Goal: Use online tool/utility: Utilize a website feature to perform a specific function

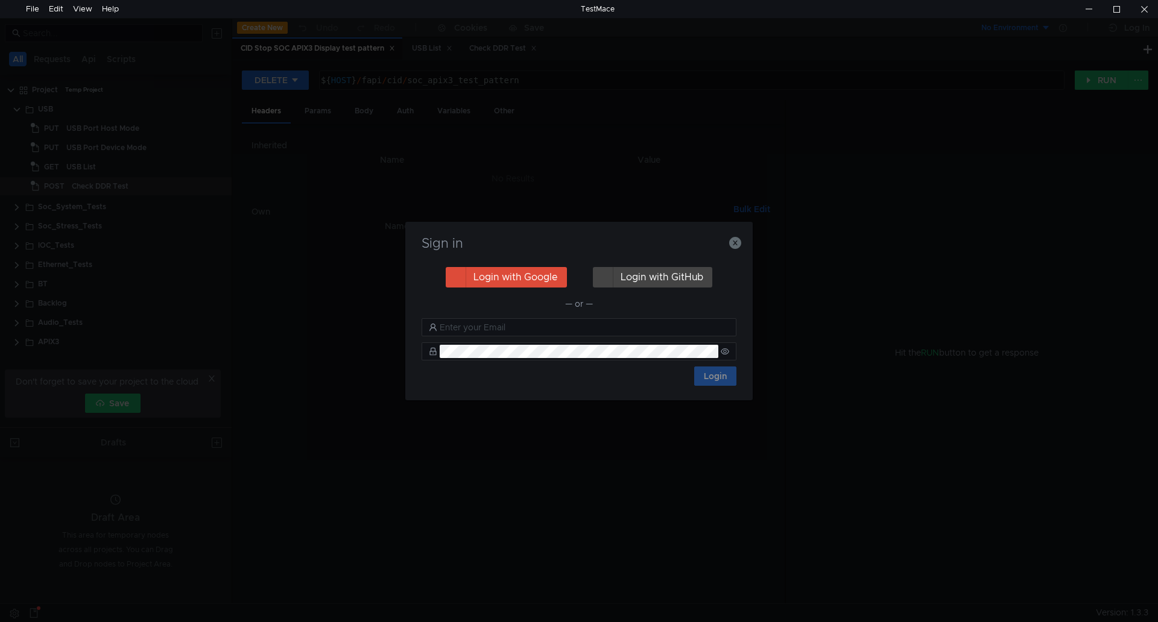
click at [721, 242] on h3 "Sign in" at bounding box center [579, 243] width 318 height 14
click at [731, 241] on icon "button" at bounding box center [735, 243] width 12 height 12
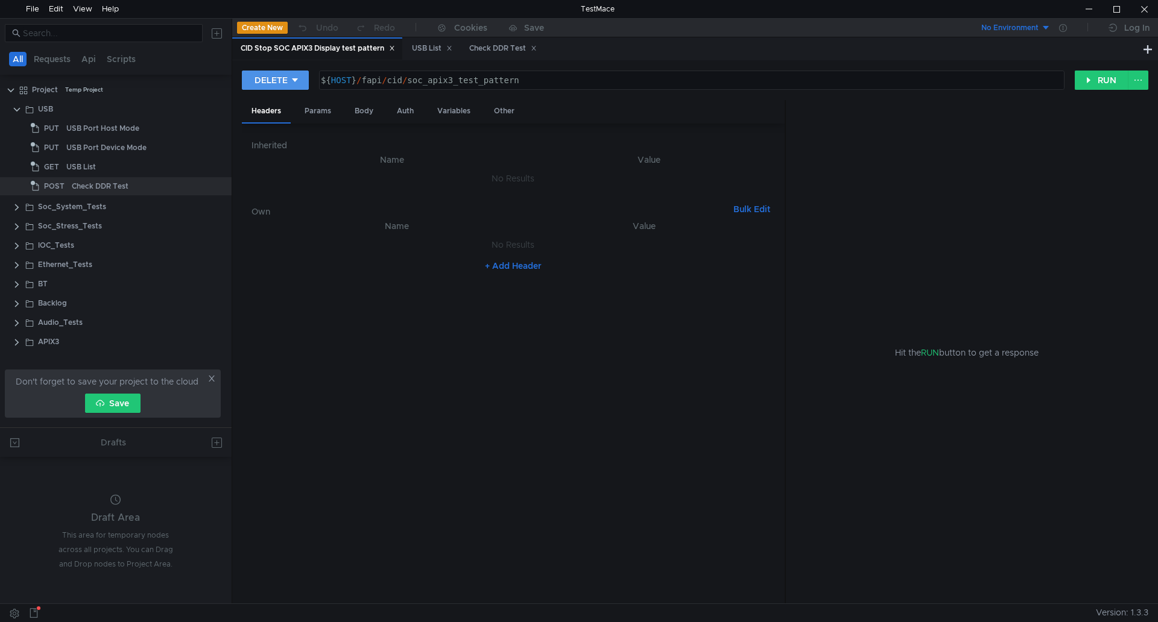
click at [281, 84] on div "DELETE" at bounding box center [271, 80] width 33 height 13
click at [266, 141] on li "PUT" at bounding box center [275, 144] width 66 height 19
drag, startPoint x: 345, startPoint y: 83, endPoint x: 606, endPoint y: 79, distance: 261.2
click at [606, 79] on div "${ HOST } / fapi / cid / soc_apix3_test_pattern" at bounding box center [683, 89] width 761 height 29
paste textarea "ioc/apix-frame-grabber?mode=framegrabber"
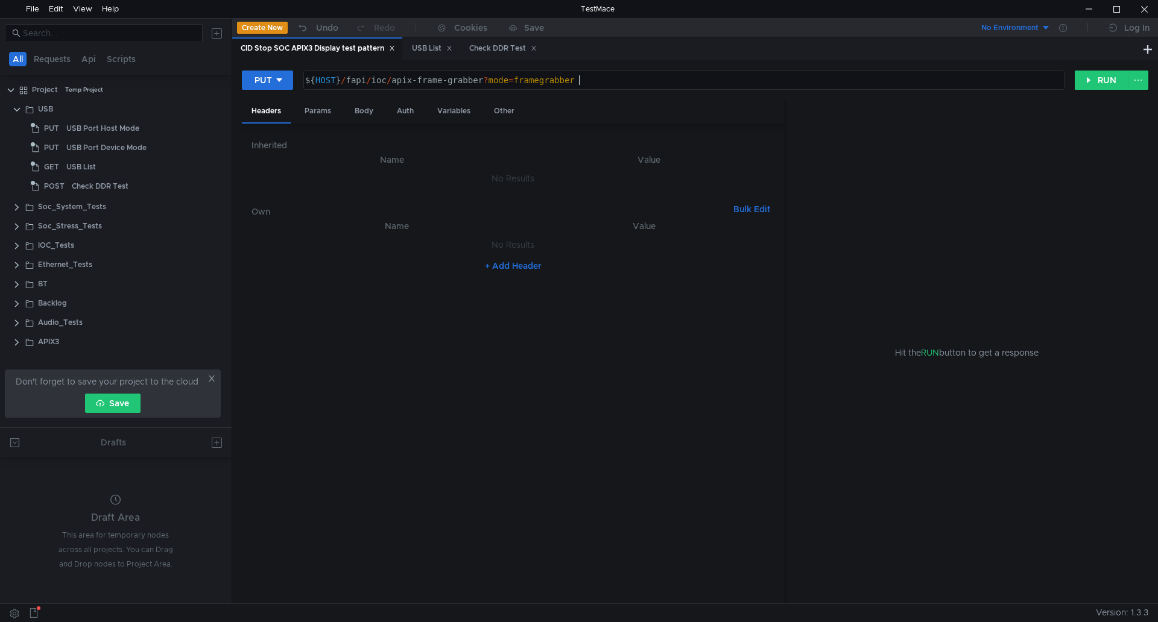
type textarea "${HOST}/fapi/ioc/apix-frame-grabber?mode=framegrabber"
click at [1095, 85] on button "RUN" at bounding box center [1102, 80] width 54 height 19
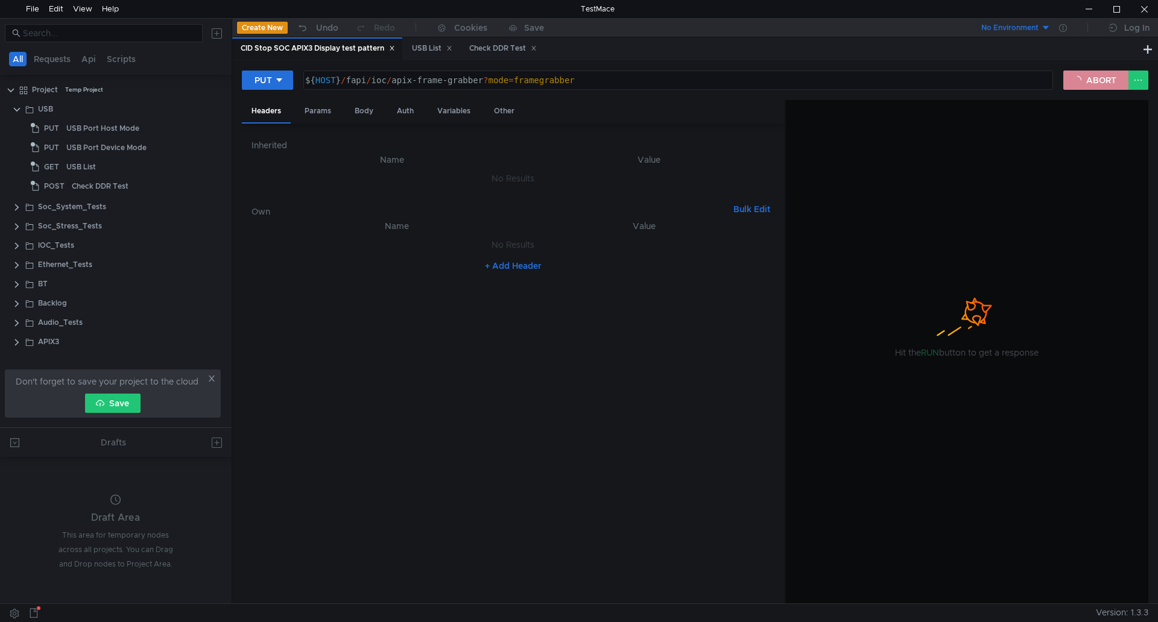
click at [1095, 85] on button "ABORT" at bounding box center [1095, 80] width 65 height 19
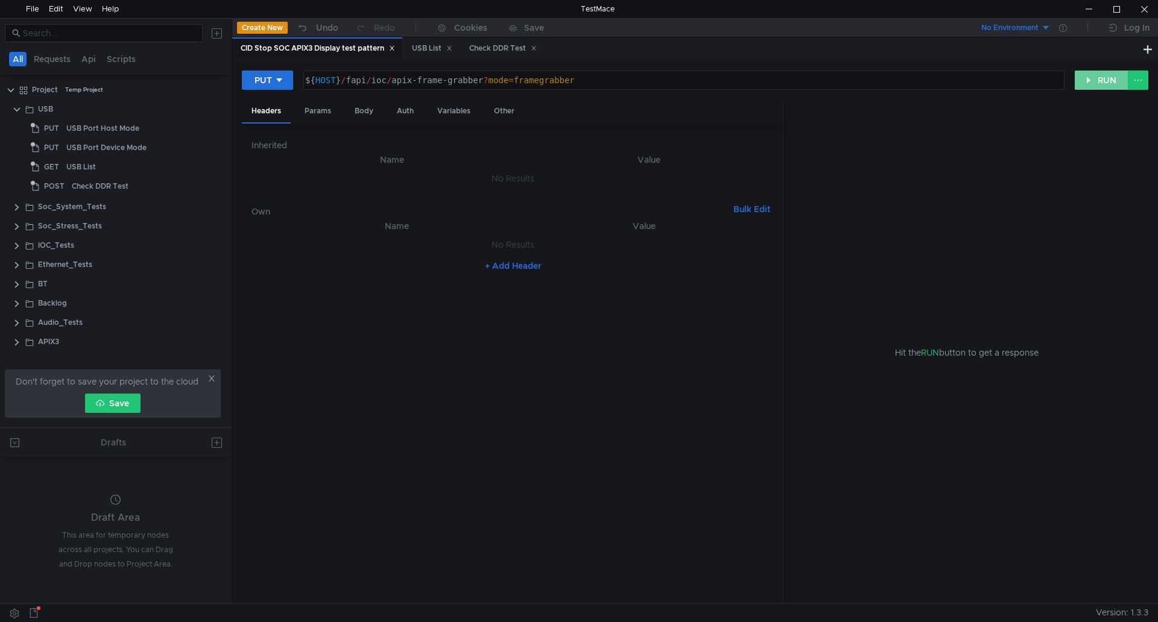
click at [1095, 85] on button "RUN" at bounding box center [1102, 80] width 54 height 19
click at [1141, 10] on div at bounding box center [1143, 9] width 28 height 18
